Goal: Task Accomplishment & Management: Use online tool/utility

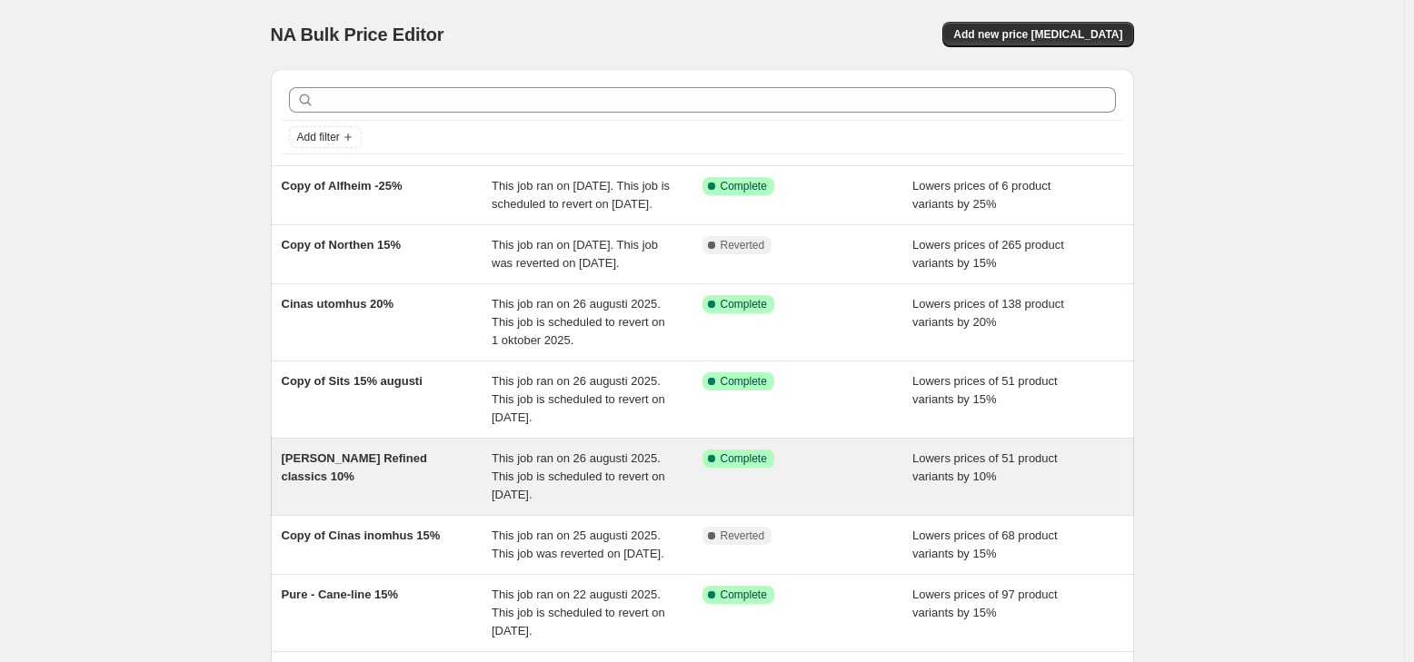
click at [387, 504] on div "[PERSON_NAME] Refined classics 10%" at bounding box center [387, 477] width 211 height 55
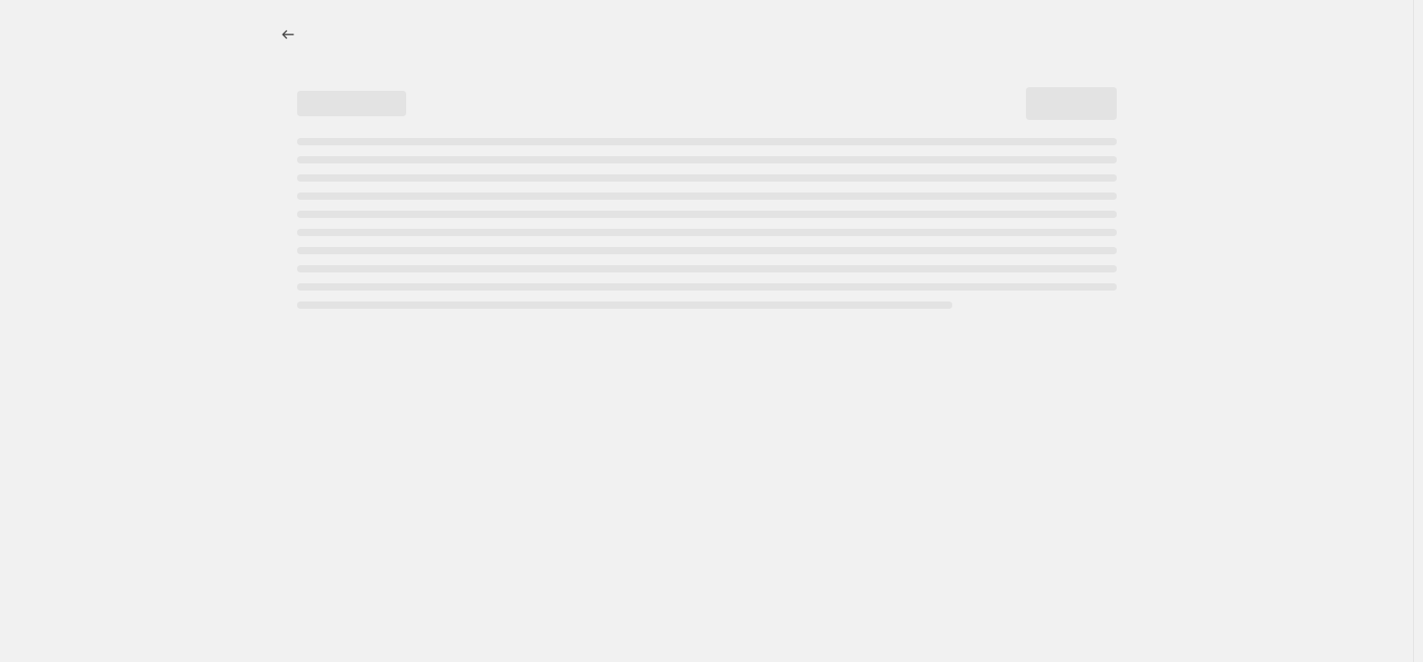
select select "percentage"
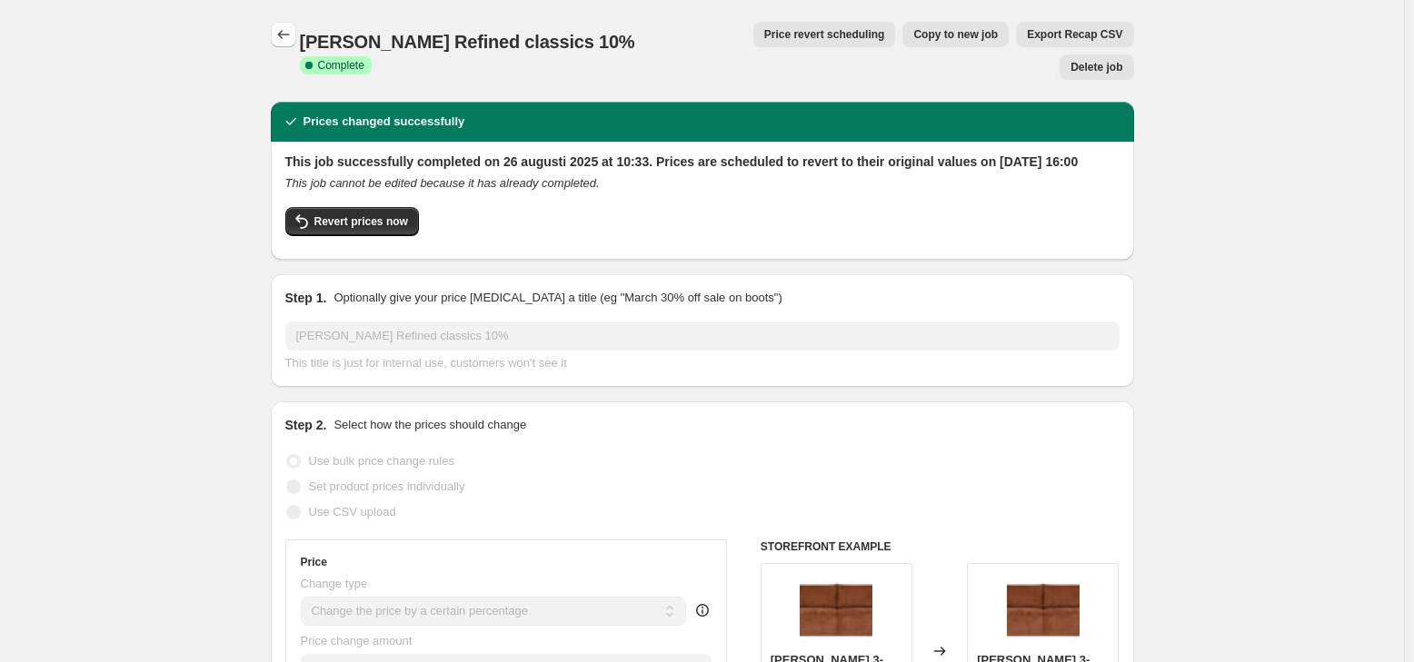
click at [289, 37] on icon "Price change jobs" at bounding box center [283, 34] width 18 height 18
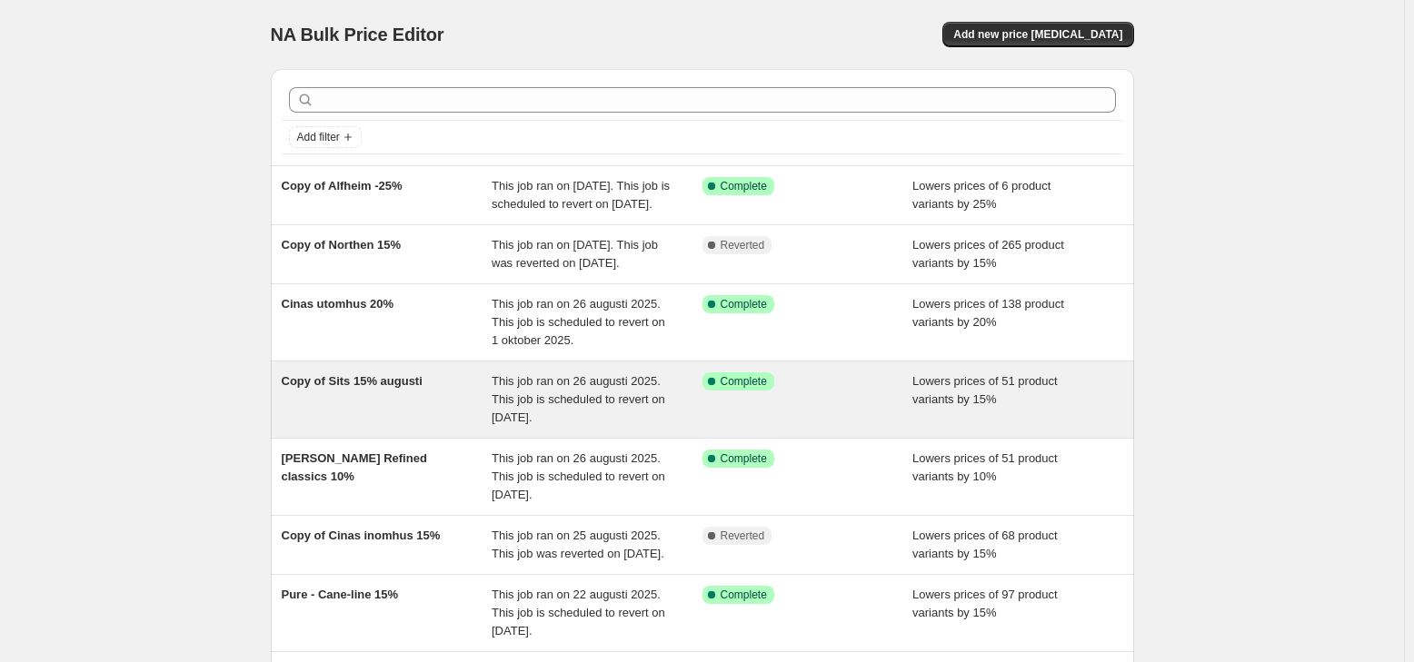
click at [543, 427] on div "This job ran on 26 augusti 2025. This job is scheduled to revert on [DATE]." at bounding box center [596, 399] width 211 height 55
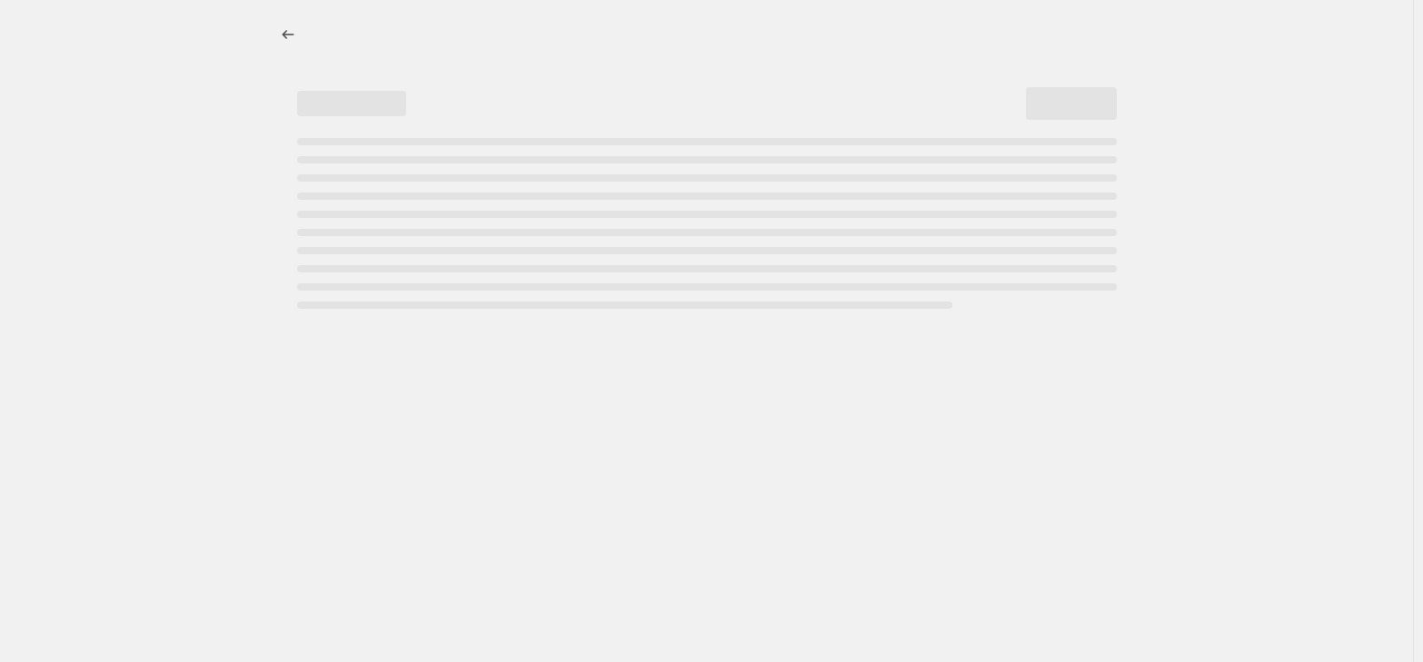
select select "percentage"
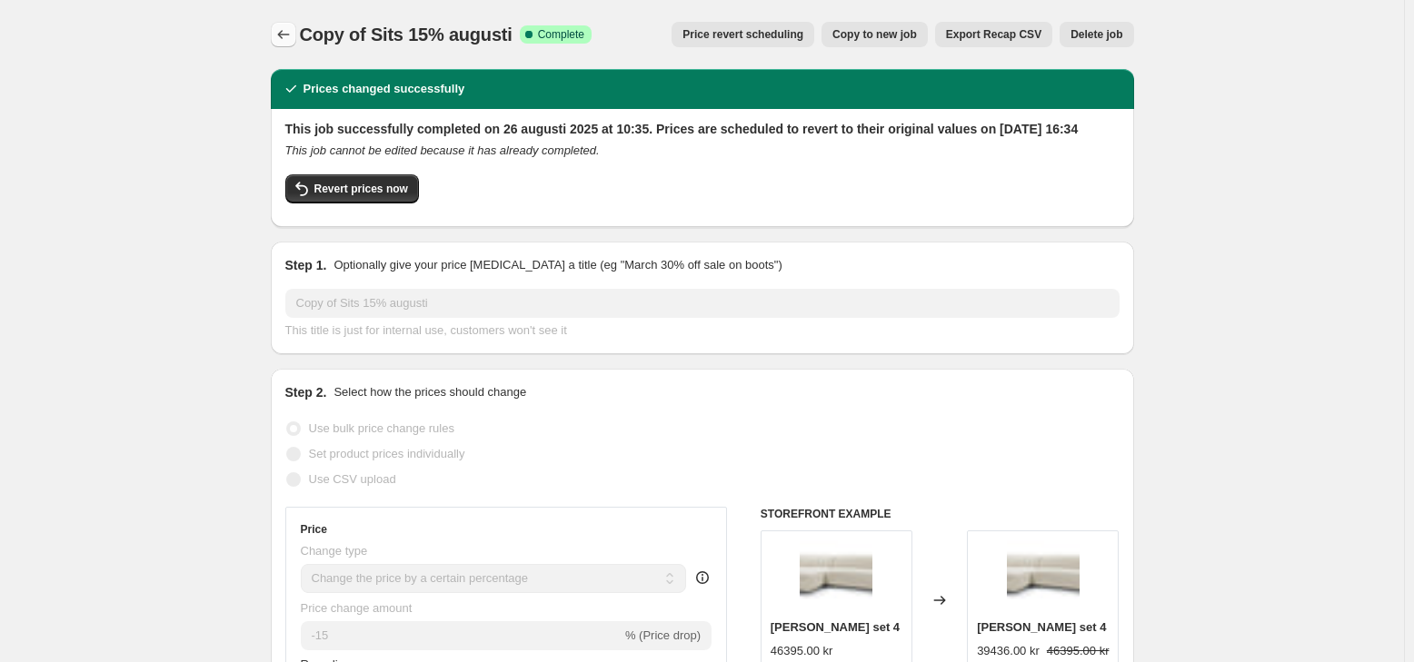
click at [282, 32] on icon "Price change jobs" at bounding box center [283, 34] width 18 height 18
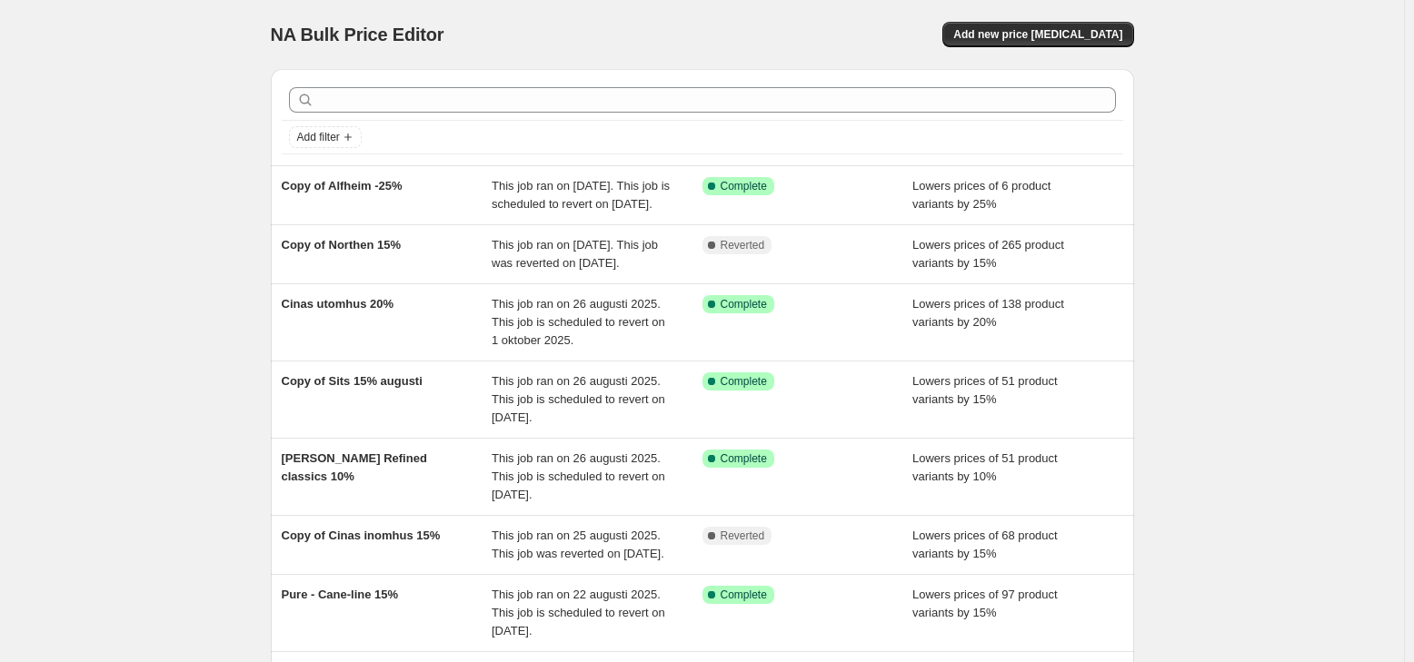
click at [47, 184] on div "NA Bulk Price Editor. This page is ready NA Bulk Price Editor Add new price [ME…" at bounding box center [702, 531] width 1404 height 1063
